Goal: Navigation & Orientation: Go to known website

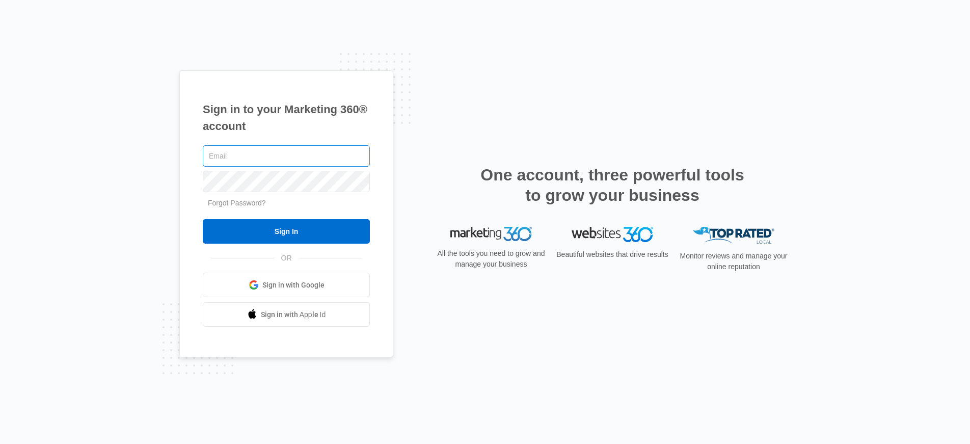
type input "[PERSON_NAME][EMAIL_ADDRESS][PERSON_NAME][DOMAIN_NAME]"
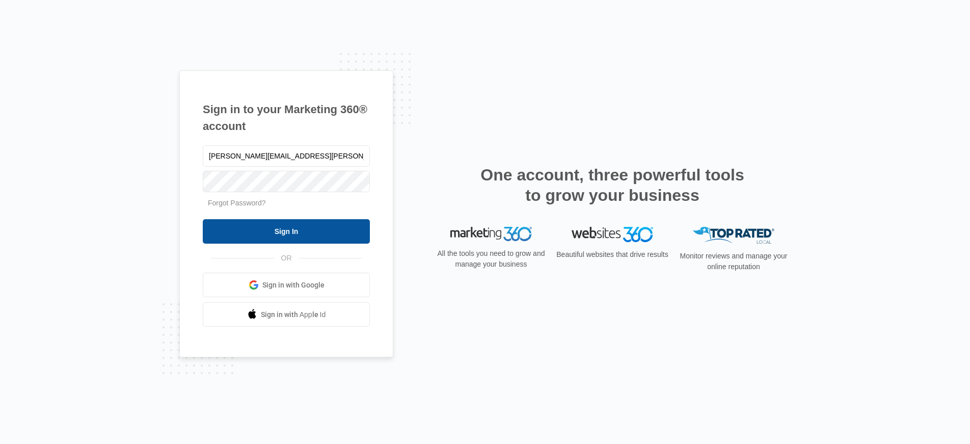
click at [306, 231] on input "Sign In" at bounding box center [286, 231] width 167 height 24
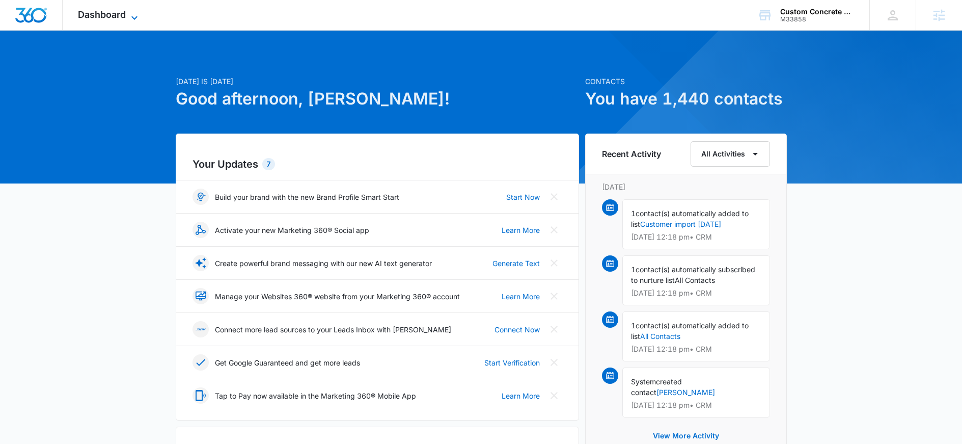
click at [97, 14] on span "Dashboard" at bounding box center [102, 14] width 48 height 11
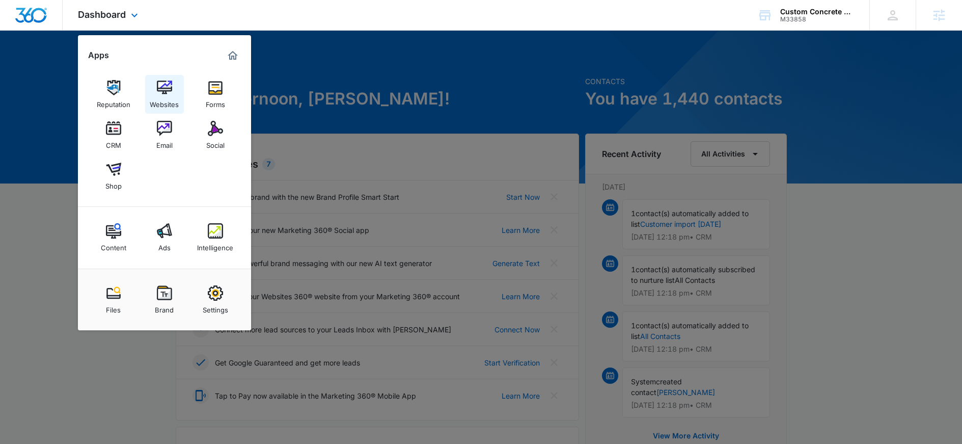
click at [159, 92] on img at bounding box center [164, 87] width 15 height 15
